Goal: Information Seeking & Learning: Learn about a topic

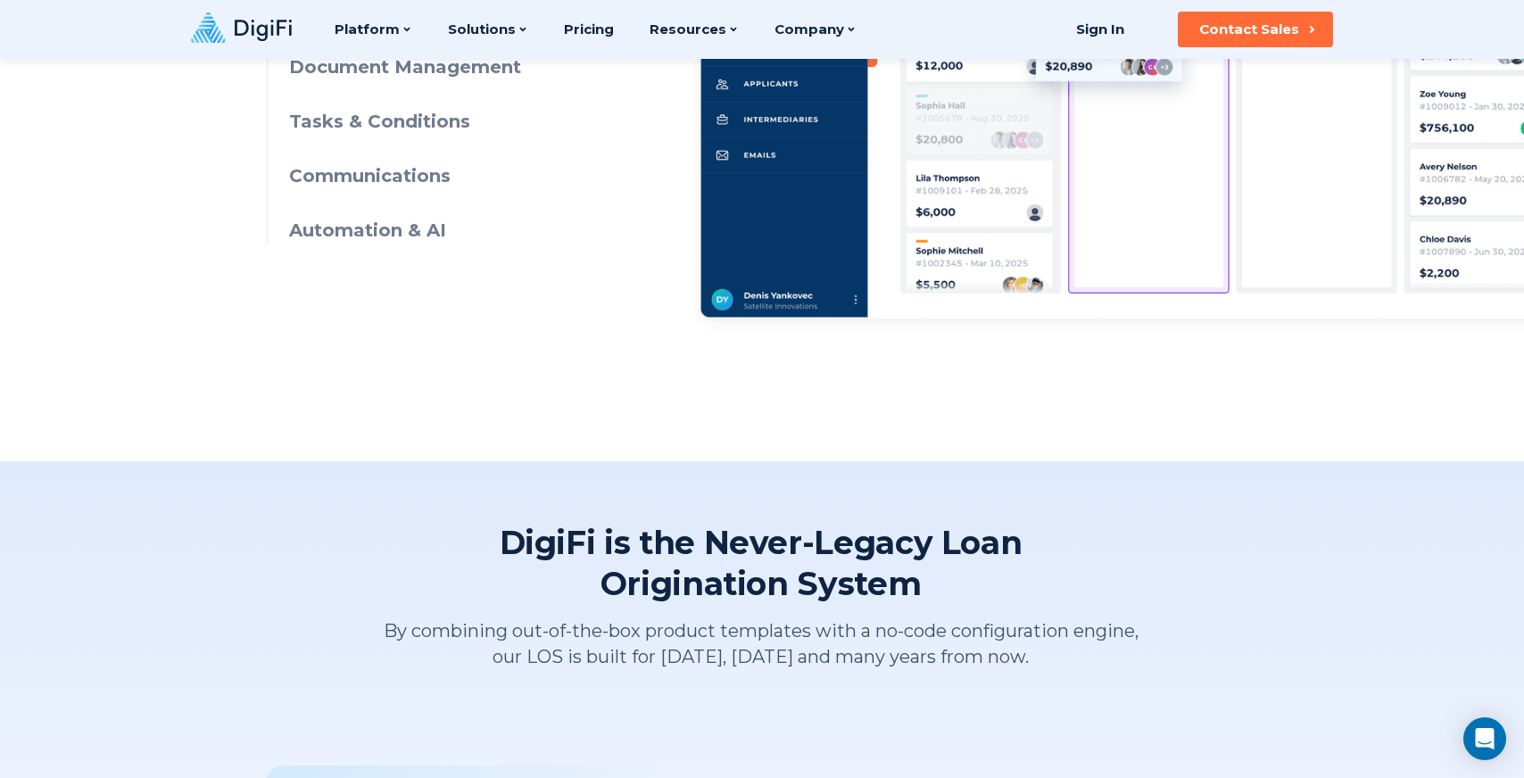
scroll to position [844, 0]
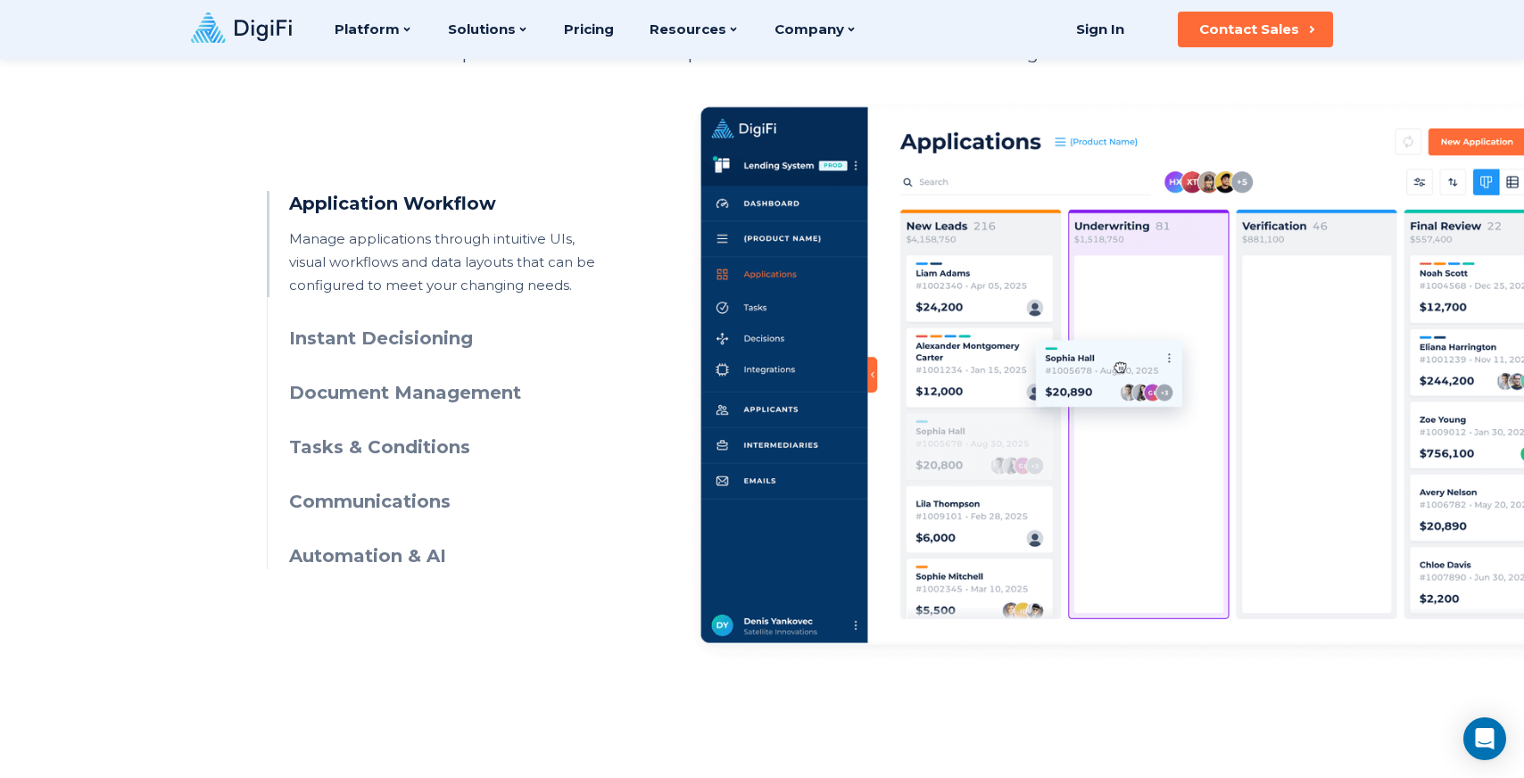
click at [293, 332] on h3 "Instant Decisioning" at bounding box center [451, 339] width 324 height 26
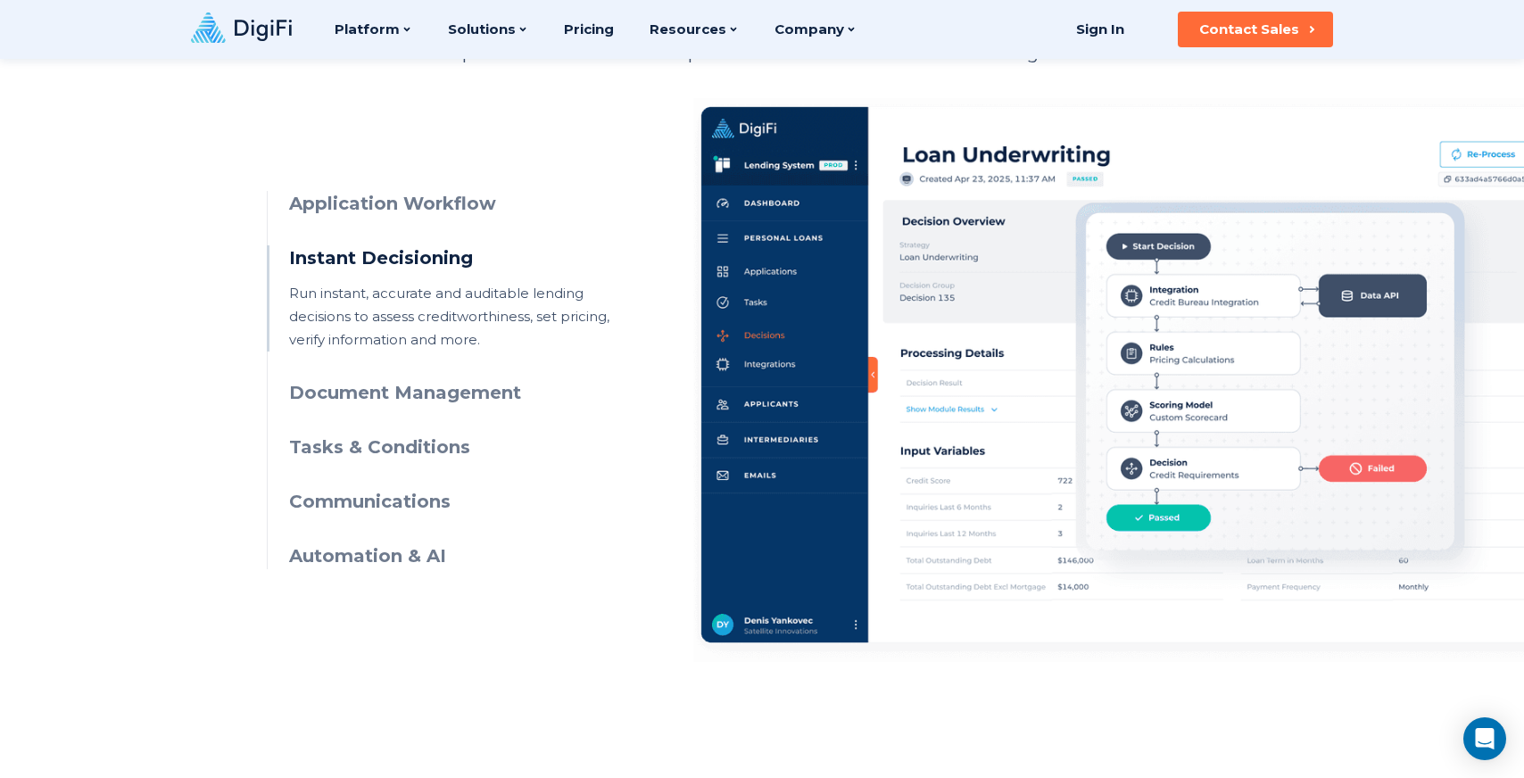
click at [341, 395] on h3 "Document Management" at bounding box center [451, 393] width 324 height 26
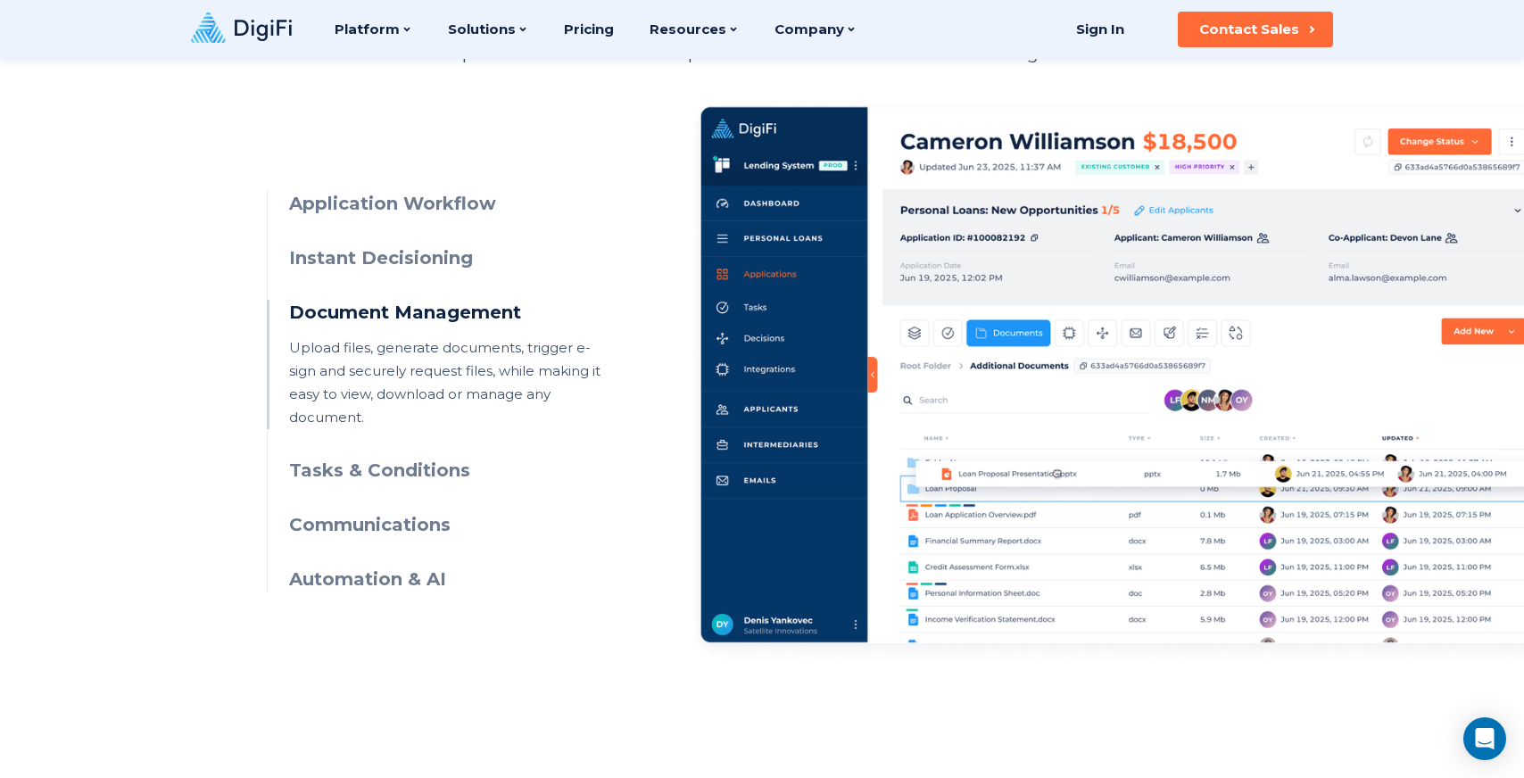
click at [313, 513] on h3 "Communications" at bounding box center [451, 525] width 324 height 26
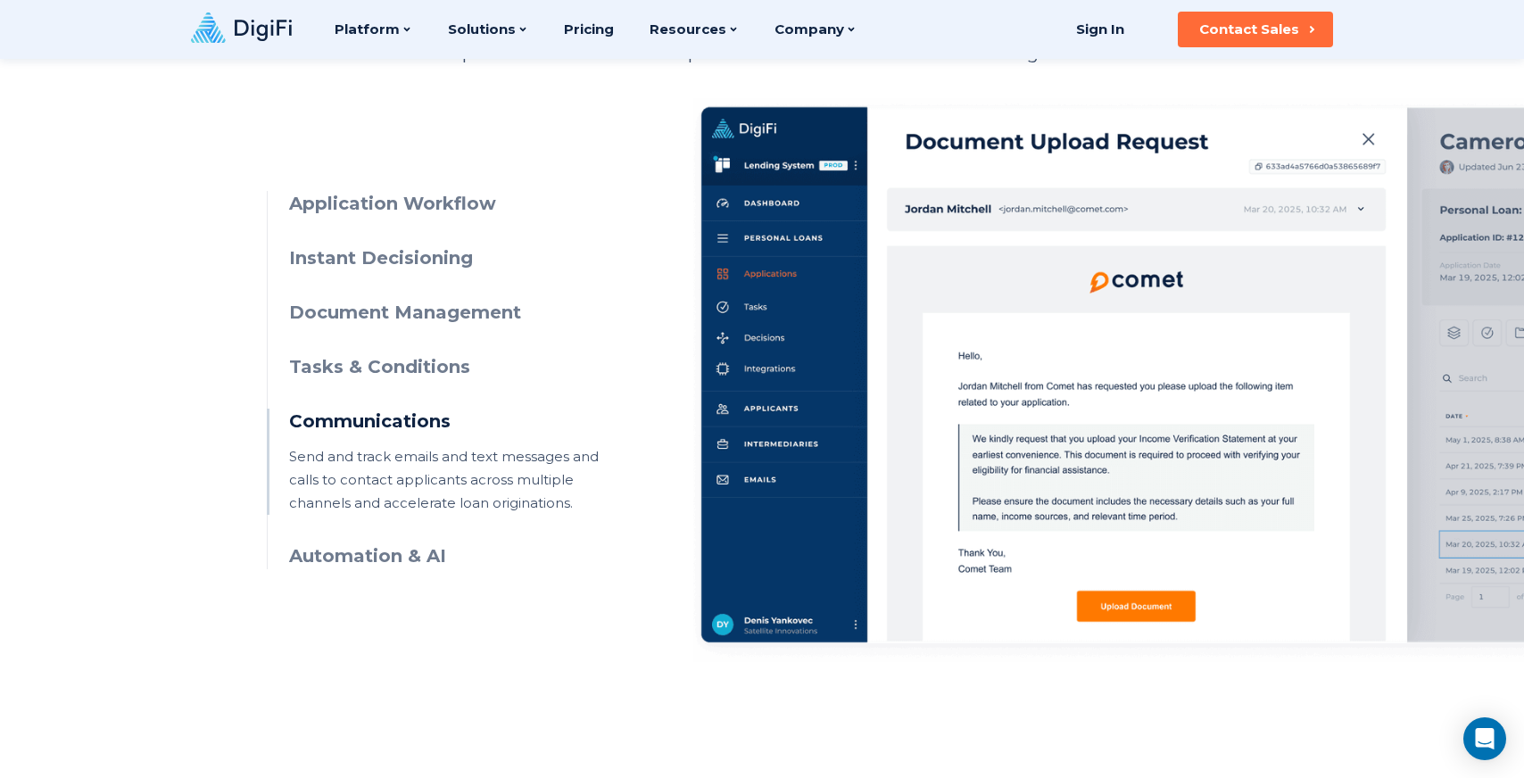
click at [359, 435] on ul "Application Workflow Manage applications through intuitive UIs, visual workflow…" at bounding box center [440, 380] width 346 height 378
click at [395, 360] on h3 "Tasks & Conditions" at bounding box center [451, 367] width 324 height 26
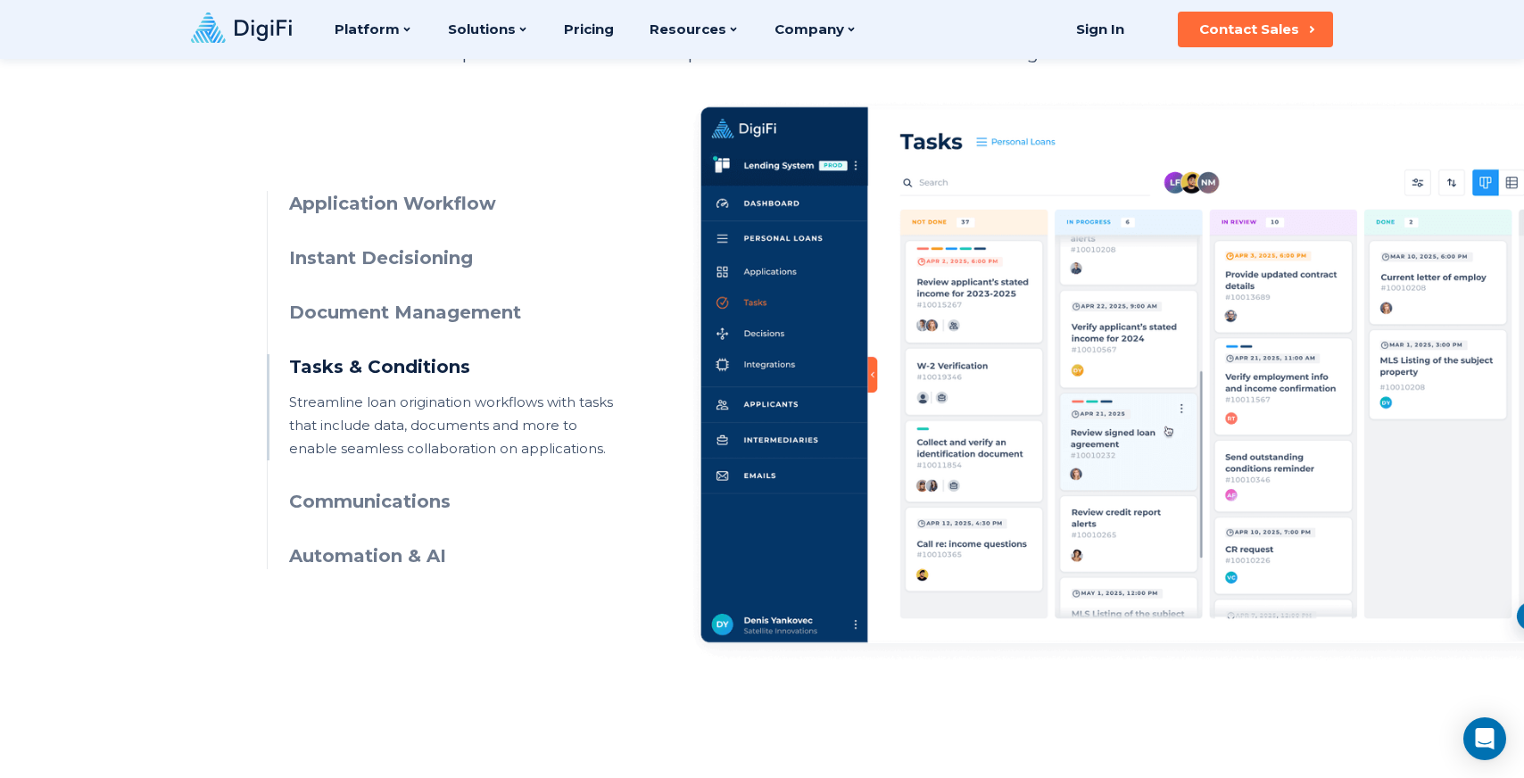
click at [442, 200] on h3 "Application Workflow" at bounding box center [451, 204] width 324 height 26
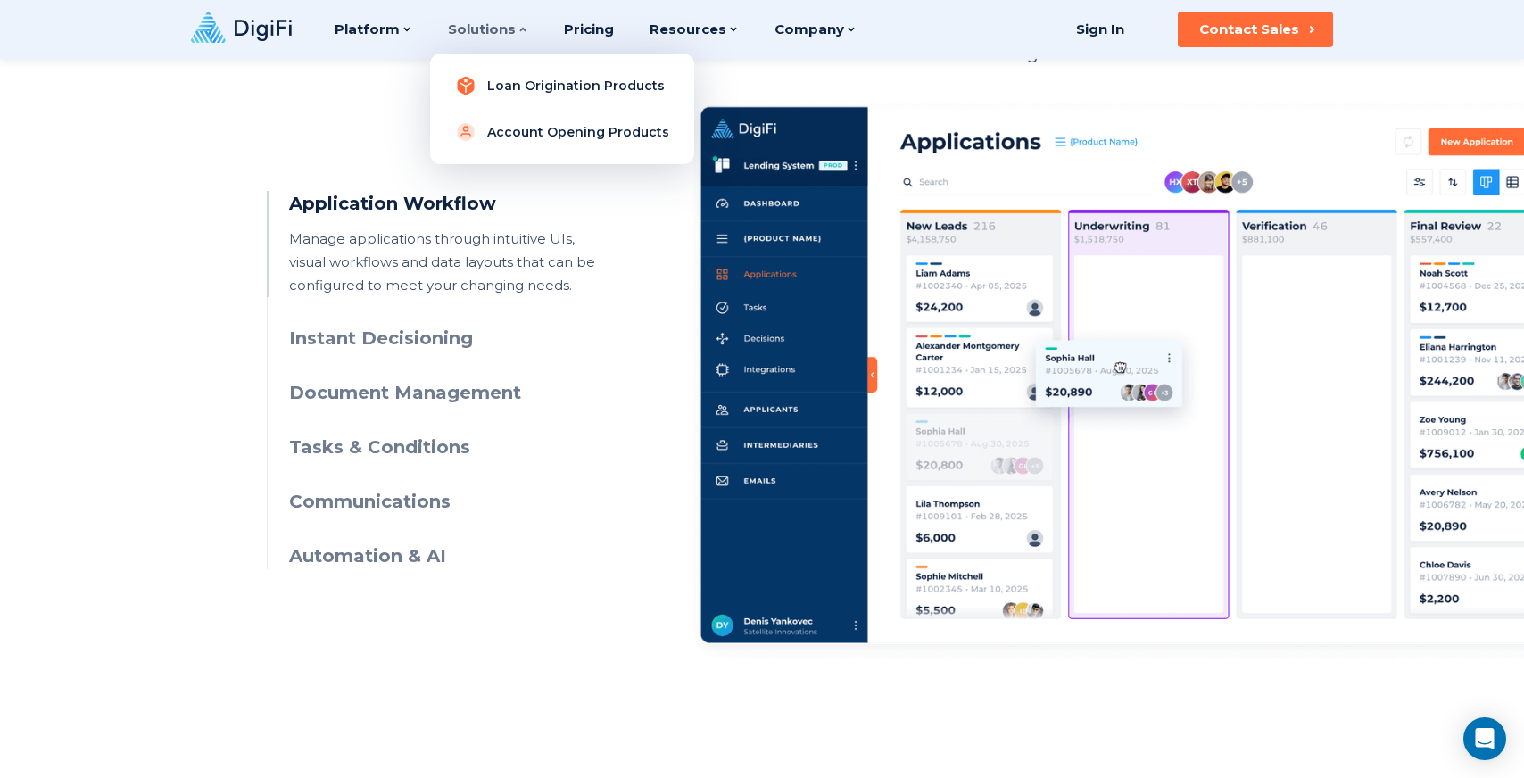
click at [474, 86] on link "Loan Origination Products" at bounding box center [562, 86] width 236 height 36
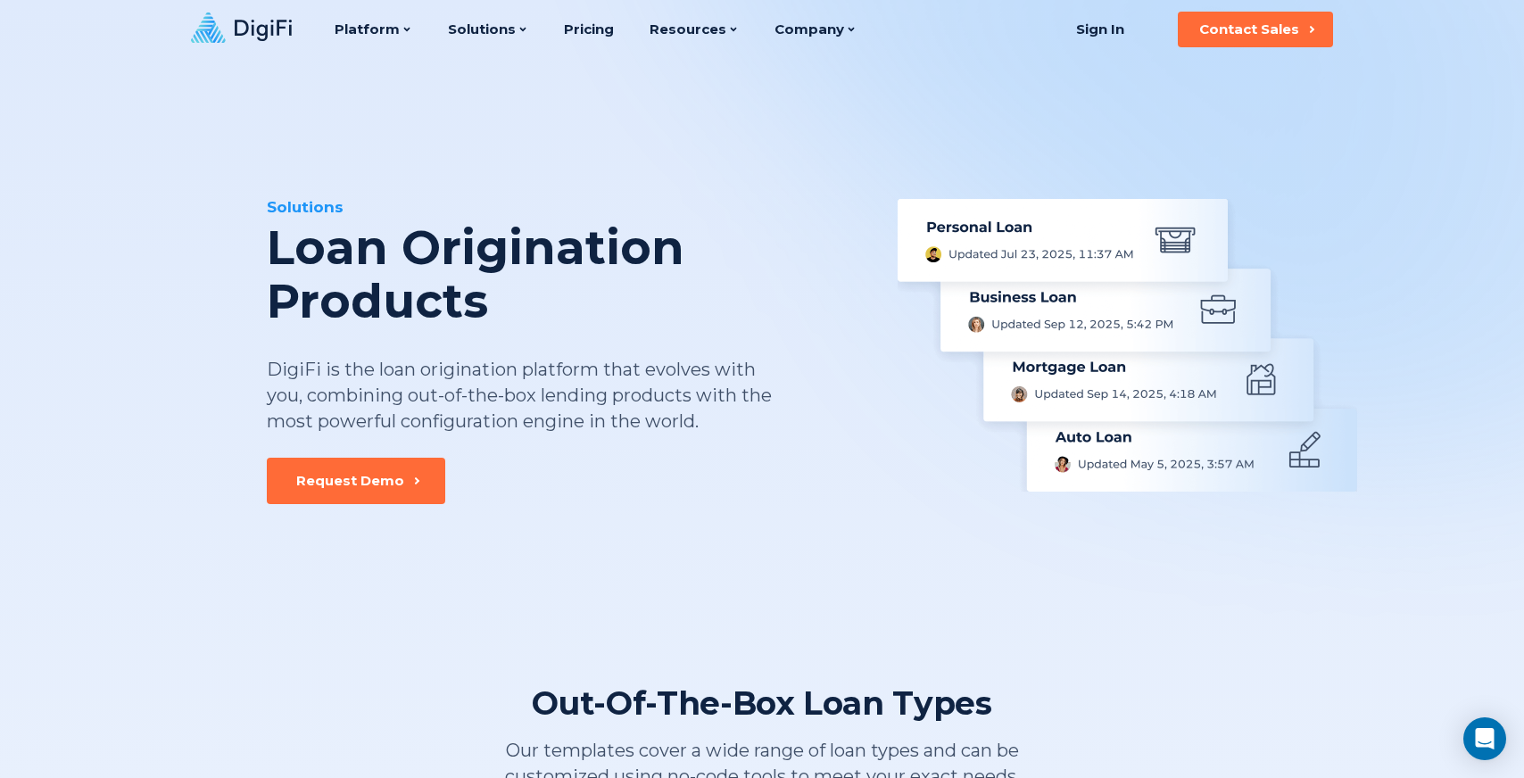
click at [173, 322] on div "Solutions Loan Origination Products DigiFi is the loan origination platform tha…" at bounding box center [762, 283] width 1219 height 444
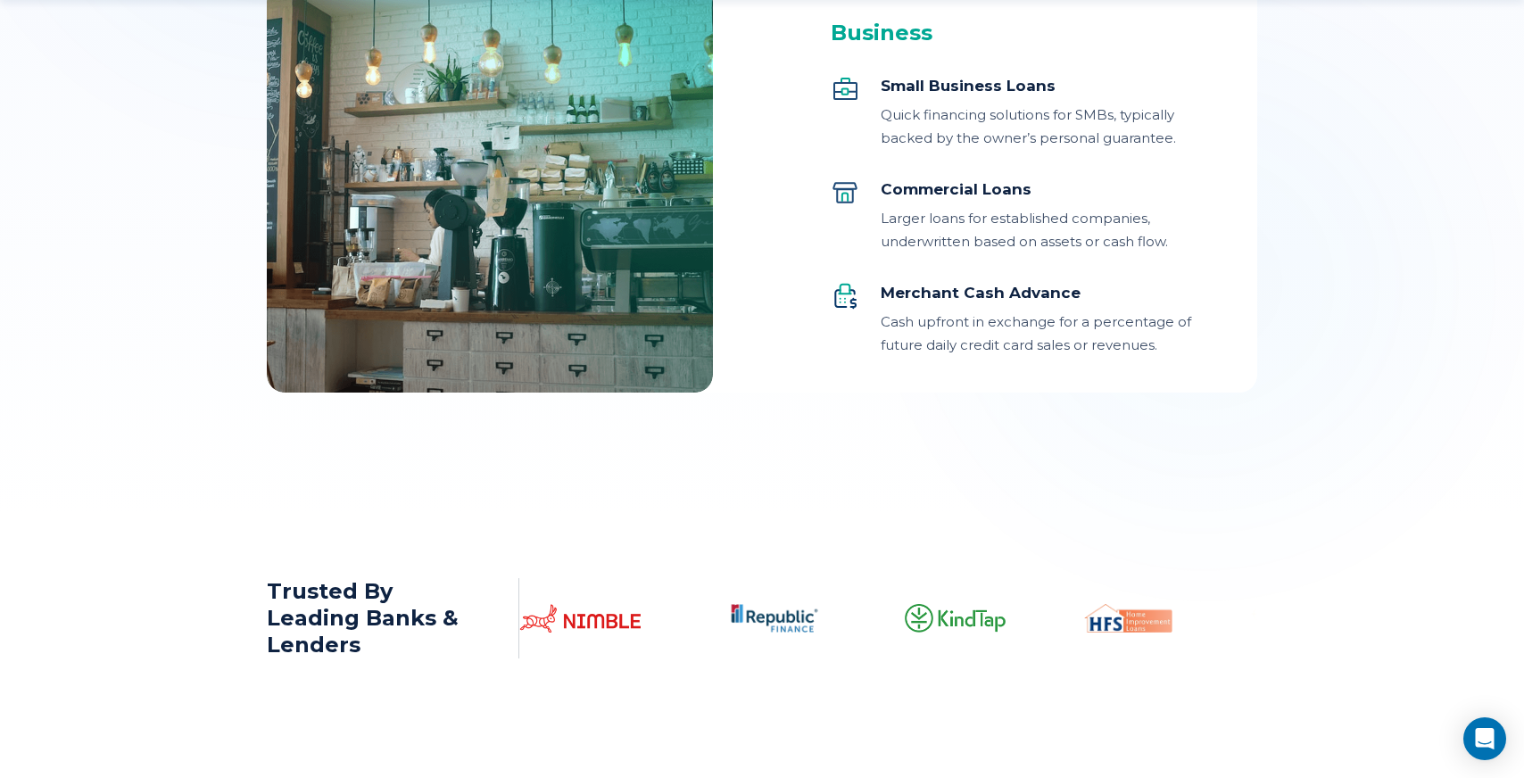
scroll to position [2404, 0]
